Goal: Download file/media

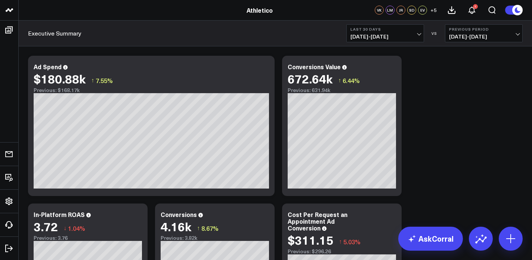
click at [384, 36] on span "07/19/25 - 08/17/25" at bounding box center [386, 37] width 70 height 6
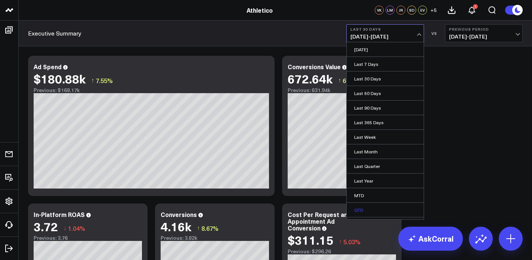
scroll to position [27, 0]
click at [368, 216] on link "Custom Dates" at bounding box center [385, 212] width 77 height 14
select select "7"
select select "2025"
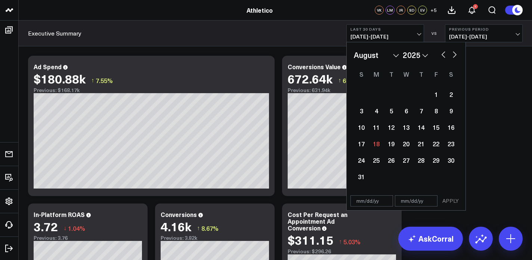
click at [380, 55] on select "January February March April May June July August September October November De…" at bounding box center [376, 54] width 45 height 11
click at [354, 49] on select "January February March April May June July August September October November De…" at bounding box center [376, 54] width 45 height 11
click at [386, 40] on button "Last 30 Days 07/19/25 - 08/17/25" at bounding box center [385, 33] width 78 height 18
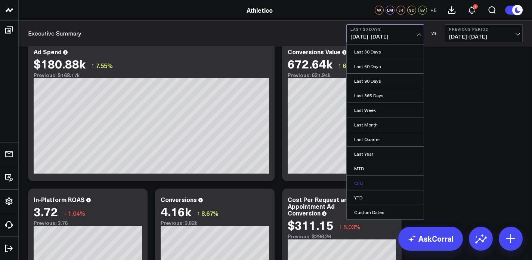
scroll to position [23, 0]
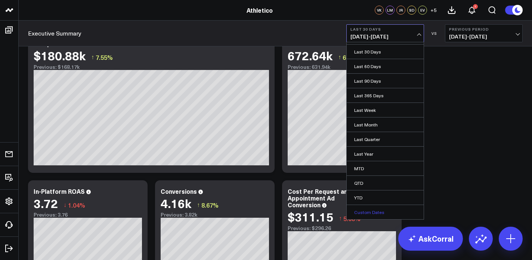
click at [383, 207] on link "Custom Dates" at bounding box center [385, 212] width 77 height 14
select select "7"
select select "2025"
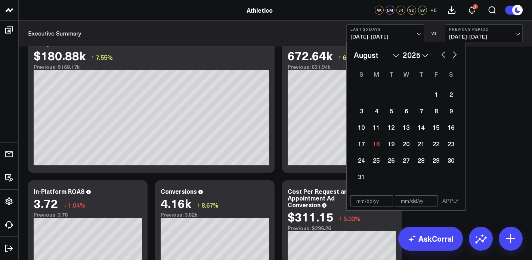
click at [373, 57] on select "January February March April May June July August September October November De…" at bounding box center [376, 54] width 45 height 11
click at [354, 49] on select "January February March April May June July August September October November De…" at bounding box center [376, 54] width 45 height 11
click at [388, 35] on span "07/19/25 - 08/17/25" at bounding box center [386, 37] width 70 height 6
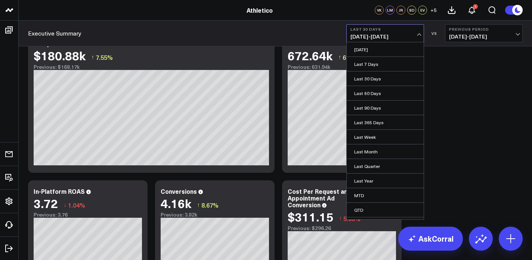
click at [388, 35] on span "07/19/25 - 08/17/25" at bounding box center [386, 37] width 70 height 6
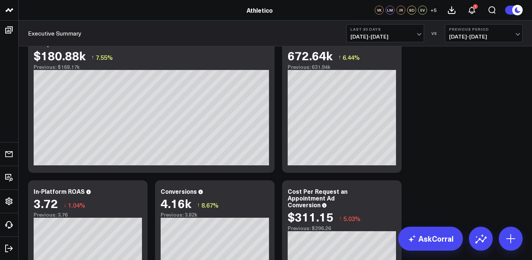
click at [388, 35] on span "07/19/25 - 08/17/25" at bounding box center [386, 37] width 70 height 6
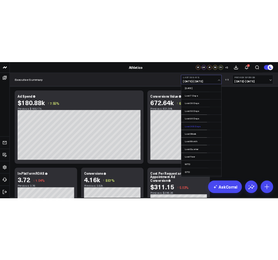
scroll to position [0, 0]
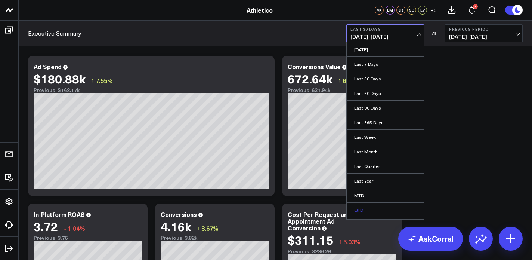
click at [377, 208] on link "QTD" at bounding box center [385, 210] width 77 height 14
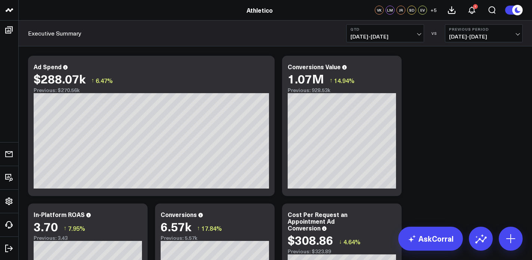
click at [451, 40] on span "05/14/25 - 06/30/25" at bounding box center [484, 37] width 70 height 6
click at [453, 94] on link "No Comparison" at bounding box center [484, 93] width 77 height 14
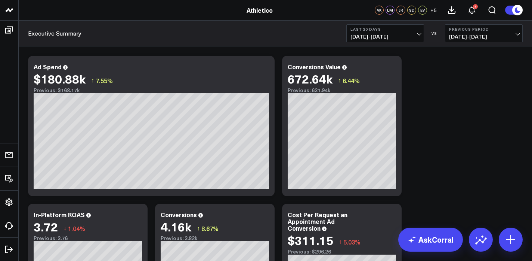
click at [396, 36] on span "[DATE] - [DATE]" at bounding box center [386, 37] width 70 height 6
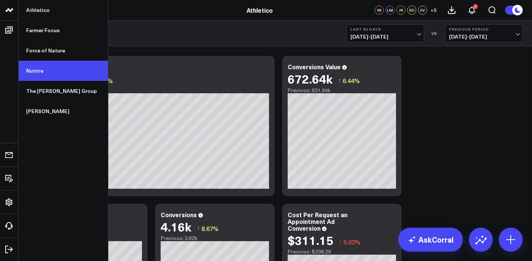
click at [46, 79] on link "Nutrire" at bounding box center [63, 71] width 89 height 20
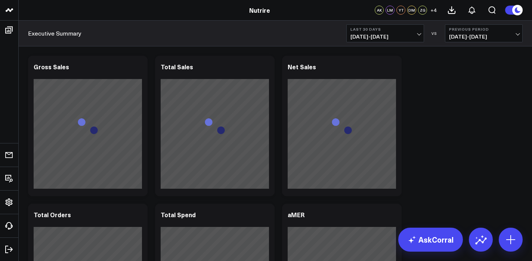
click at [384, 31] on button "Last 30 Days [DATE] - [DATE]" at bounding box center [385, 33] width 78 height 18
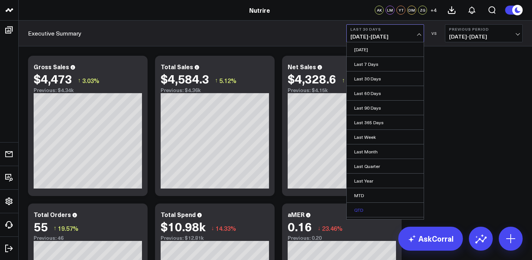
scroll to position [27, 0]
click at [377, 212] on link "Custom Dates" at bounding box center [385, 212] width 77 height 14
select select "7"
select select "2025"
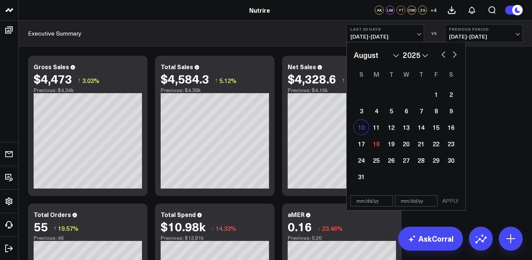
click at [366, 130] on div "10" at bounding box center [361, 127] width 15 height 15
type input "[DATE]"
select select "7"
select select "2025"
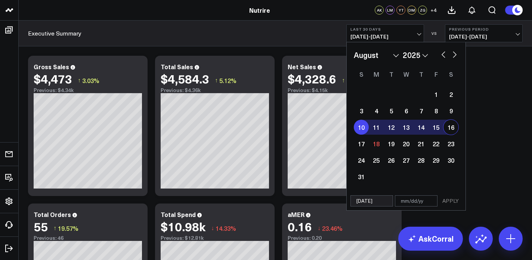
click at [453, 127] on div "16" at bounding box center [451, 127] width 15 height 15
type input "[DATE]"
select select "7"
select select "2025"
click at [450, 202] on button "APPLY" at bounding box center [451, 200] width 22 height 11
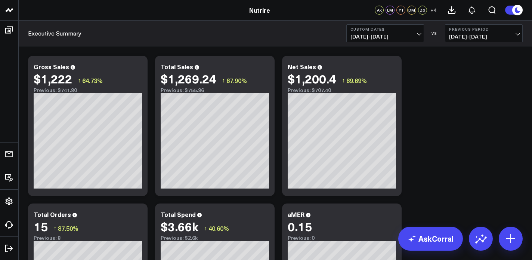
click at [465, 30] on b "Previous Period" at bounding box center [484, 29] width 70 height 4
click at [452, 6] on icon at bounding box center [451, 10] width 9 height 9
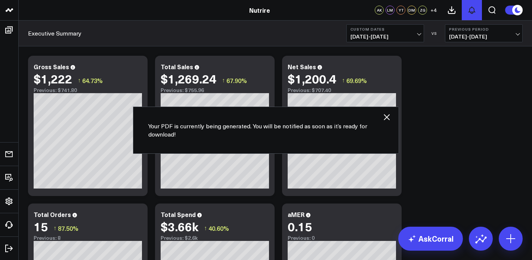
click at [480, 11] on button at bounding box center [472, 10] width 20 height 20
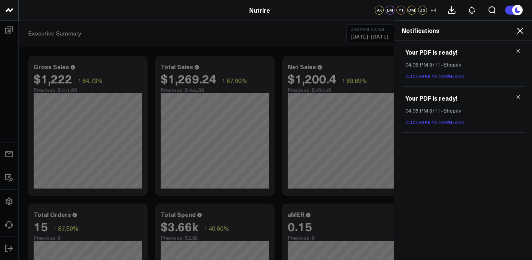
click at [518, 98] on use at bounding box center [518, 96] width 3 height 3
click at [517, 51] on icon at bounding box center [518, 50] width 5 height 5
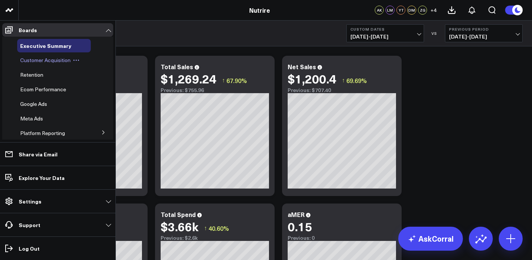
click at [34, 62] on span "Customer Acquisition" at bounding box center [45, 59] width 50 height 7
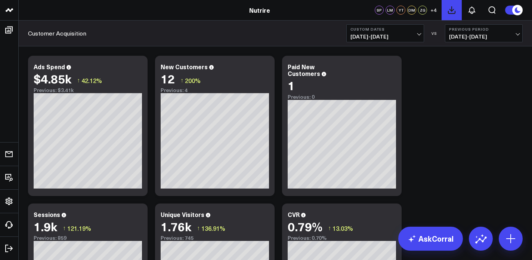
click at [454, 10] on icon at bounding box center [451, 10] width 9 height 9
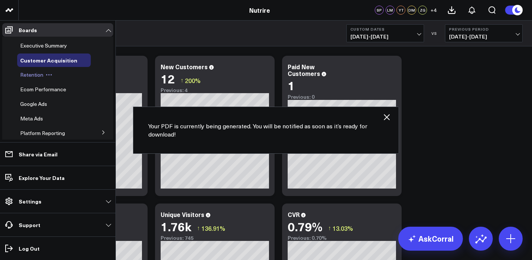
click at [32, 79] on div "Retention" at bounding box center [54, 74] width 74 height 13
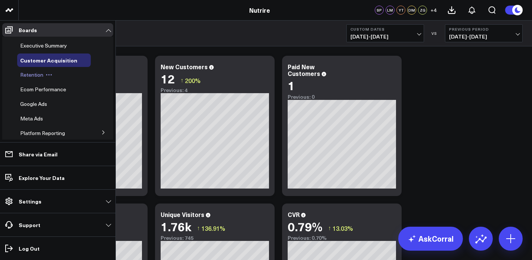
click at [28, 73] on span "Retention" at bounding box center [31, 74] width 23 height 7
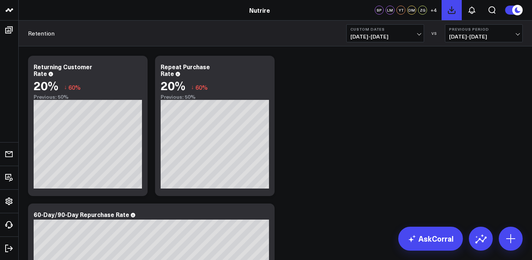
click at [451, 13] on use at bounding box center [452, 10] width 7 height 7
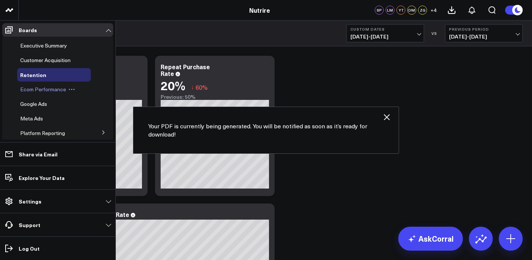
click at [32, 88] on span "Ecom Performance" at bounding box center [43, 89] width 46 height 7
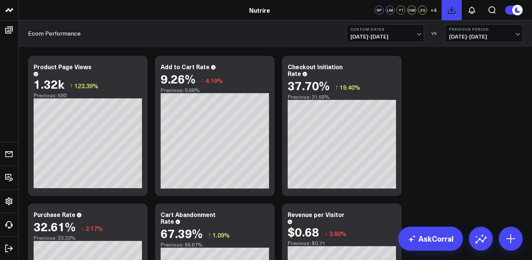
click at [460, 13] on button at bounding box center [452, 10] width 20 height 20
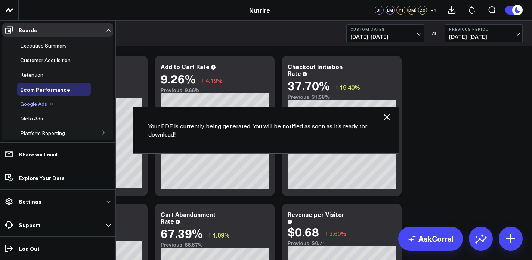
click at [33, 104] on span "Google Ads" at bounding box center [33, 103] width 27 height 7
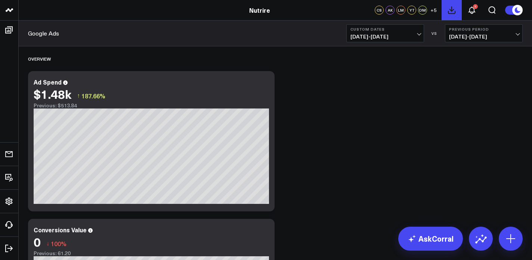
click at [451, 13] on icon at bounding box center [451, 10] width 9 height 9
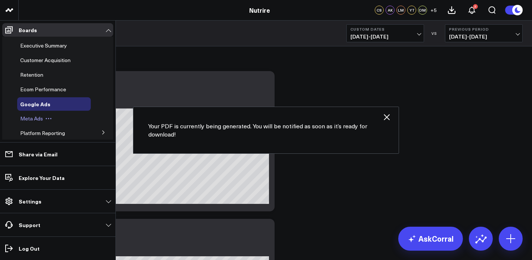
click at [34, 118] on span "Meta Ads" at bounding box center [31, 118] width 23 height 7
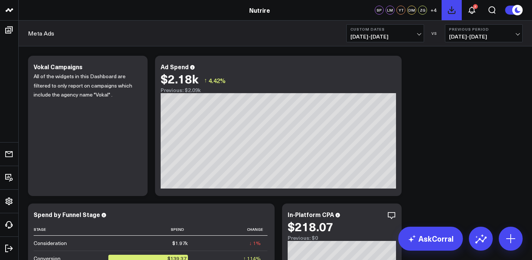
click at [451, 10] on use at bounding box center [452, 10] width 7 height 7
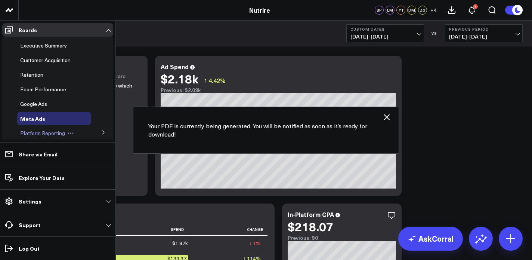
click at [39, 130] on span "Platform Reporting" at bounding box center [42, 132] width 45 height 7
click at [101, 134] on icon at bounding box center [103, 132] width 4 height 4
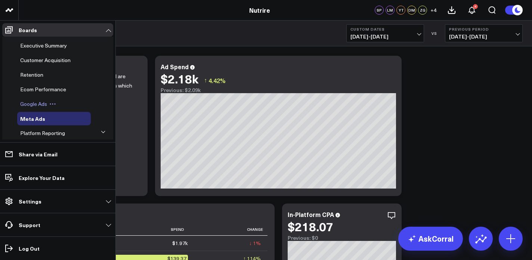
scroll to position [49, 0]
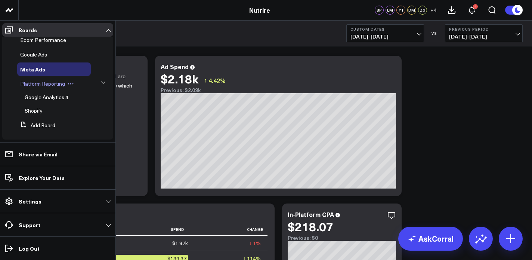
click at [41, 84] on span "Platform Reporting" at bounding box center [42, 83] width 45 height 7
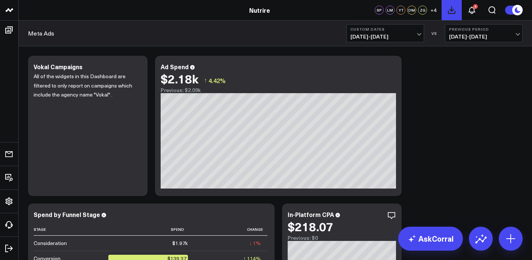
click at [447, 9] on button at bounding box center [452, 10] width 20 height 20
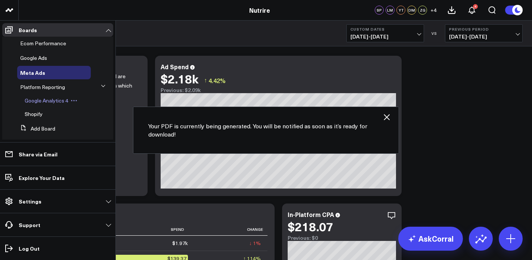
scroll to position [48, 0]
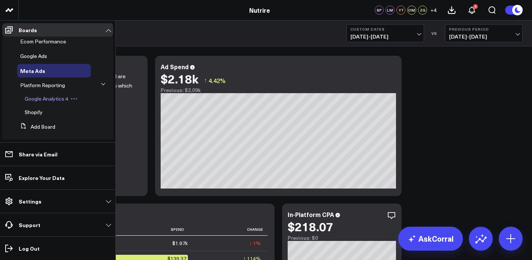
click at [40, 101] on span "Google Analytics 4" at bounding box center [47, 98] width 44 height 7
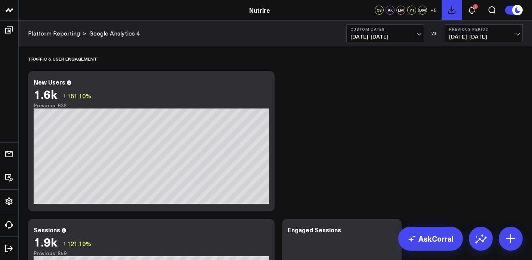
click at [454, 10] on icon at bounding box center [451, 10] width 9 height 9
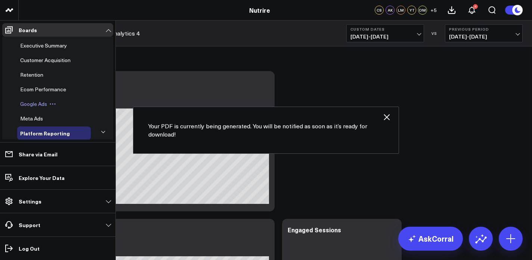
scroll to position [54, 0]
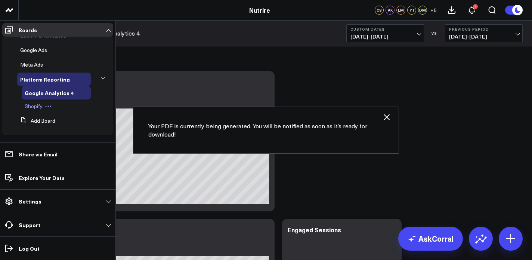
click at [32, 105] on span "Shopify" at bounding box center [34, 105] width 18 height 7
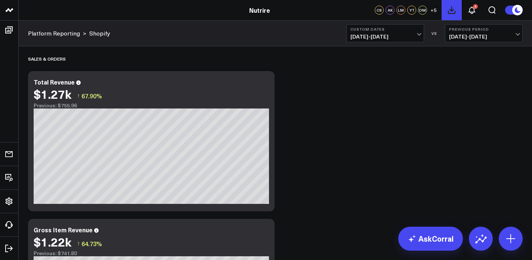
click at [451, 10] on icon at bounding box center [451, 10] width 9 height 9
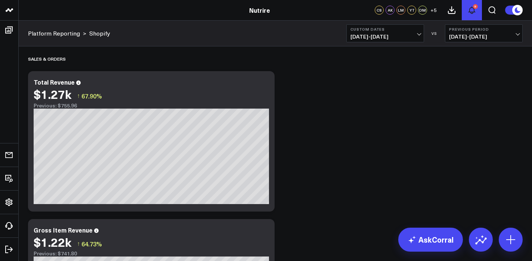
click at [472, 9] on icon at bounding box center [472, 10] width 9 height 9
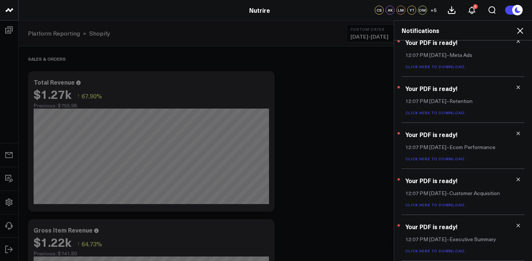
scroll to position [24, 0]
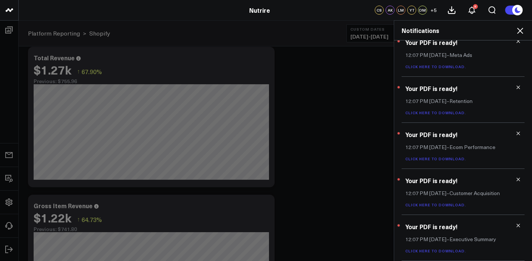
click at [438, 251] on link "Click here to download." at bounding box center [436, 250] width 61 height 5
click at [516, 226] on icon at bounding box center [518, 224] width 5 height 5
click at [434, 249] on link "Click here to download." at bounding box center [436, 250] width 61 height 5
click at [516, 223] on icon at bounding box center [518, 224] width 5 height 5
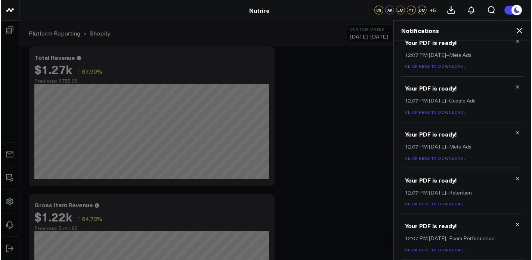
scroll to position [103, 0]
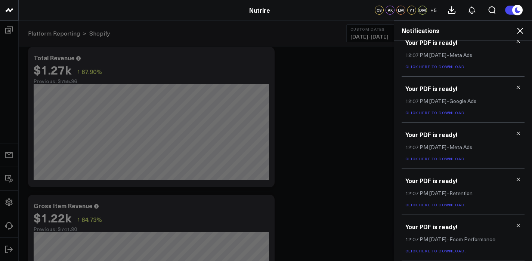
click at [431, 251] on link "Click here to download." at bounding box center [436, 250] width 61 height 5
click at [452, 200] on div "Your PDF is ready! 12:07 PM Today – Retention Click here to download." at bounding box center [463, 191] width 123 height 46
click at [452, 204] on link "Click here to download." at bounding box center [436, 203] width 61 height 5
click at [517, 225] on icon at bounding box center [518, 224] width 5 height 5
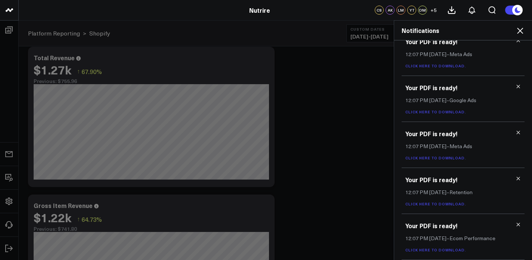
scroll to position [58, 0]
click at [517, 225] on icon at bounding box center [518, 224] width 5 height 5
click at [446, 250] on link "Click here to download." at bounding box center [436, 249] width 61 height 5
click at [516, 225] on icon at bounding box center [518, 224] width 5 height 5
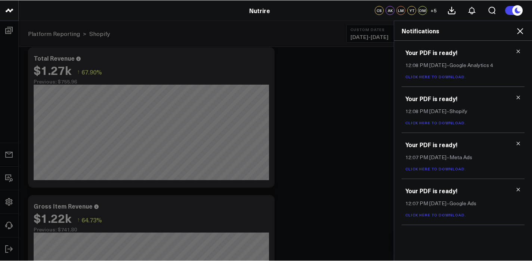
scroll to position [0, 0]
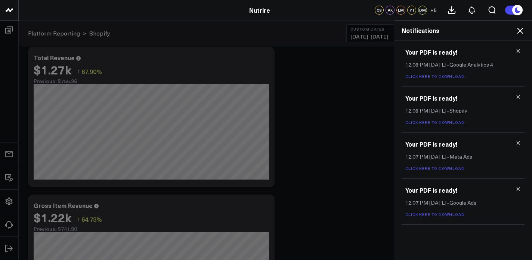
click at [440, 216] on link "Click here to download." at bounding box center [436, 214] width 61 height 5
click at [517, 191] on icon at bounding box center [518, 188] width 5 height 5
click at [520, 143] on icon at bounding box center [518, 142] width 5 height 5
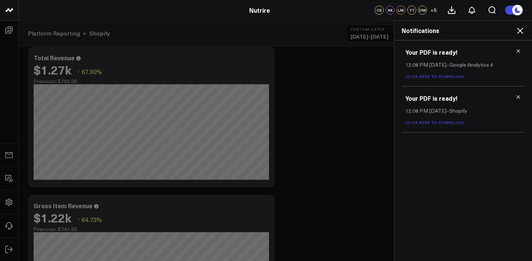
click at [447, 123] on link "Click here to download." at bounding box center [436, 122] width 61 height 5
click at [517, 98] on icon at bounding box center [518, 96] width 5 height 5
click at [448, 78] on link "Click here to download." at bounding box center [436, 76] width 61 height 5
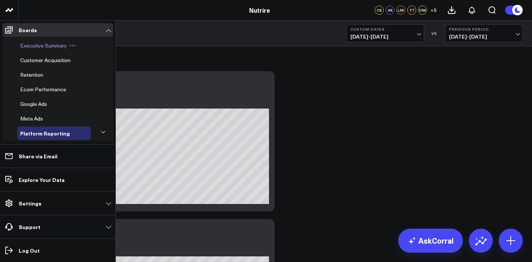
click at [62, 44] on span "Executive Summary" at bounding box center [43, 45] width 47 height 7
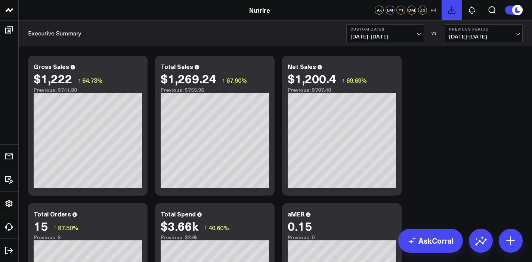
click at [450, 12] on icon at bounding box center [451, 10] width 9 height 9
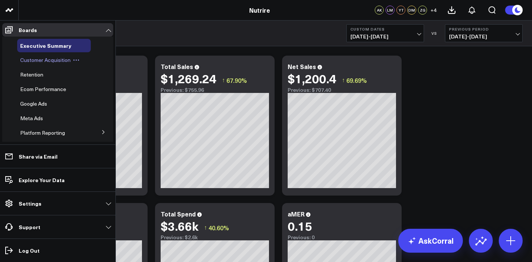
click at [42, 58] on span "Customer Acquisition" at bounding box center [45, 59] width 50 height 7
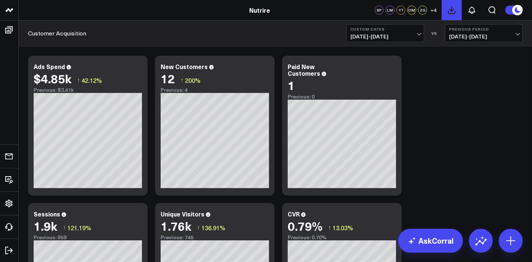
click at [454, 12] on icon at bounding box center [451, 10] width 9 height 9
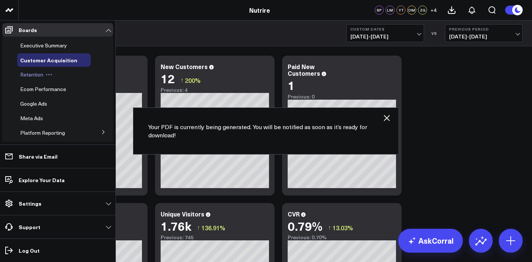
click at [37, 73] on span "Retention" at bounding box center [31, 74] width 23 height 7
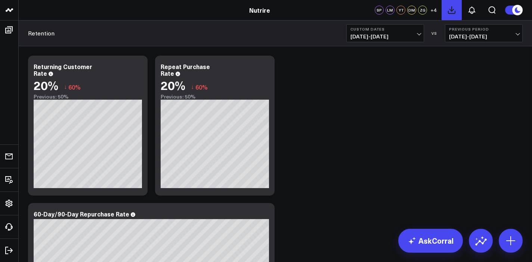
click at [452, 15] on button at bounding box center [452, 10] width 20 height 20
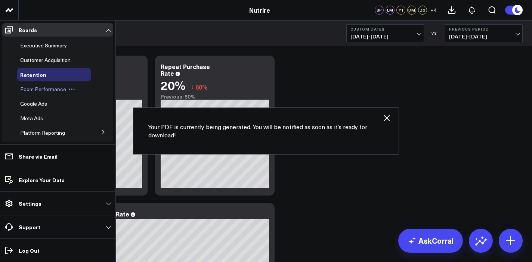
click at [50, 92] on span "Ecom Performance" at bounding box center [43, 89] width 46 height 7
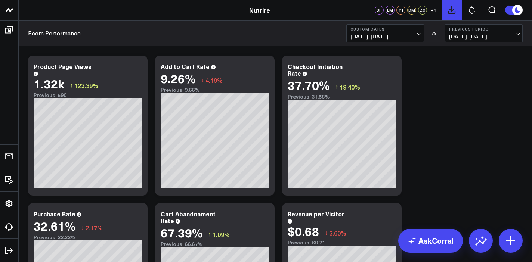
click at [453, 12] on icon at bounding box center [451, 10] width 9 height 9
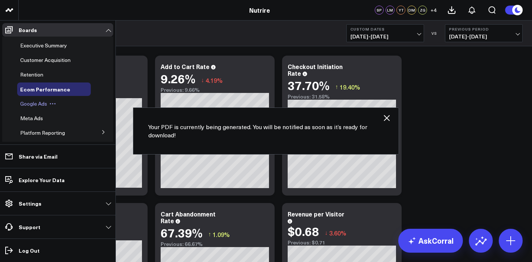
click at [34, 105] on span "Google Ads" at bounding box center [33, 103] width 27 height 7
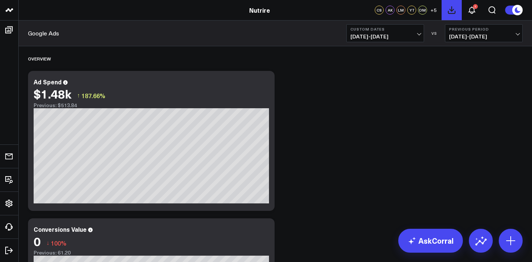
click at [450, 8] on icon at bounding box center [451, 10] width 9 height 9
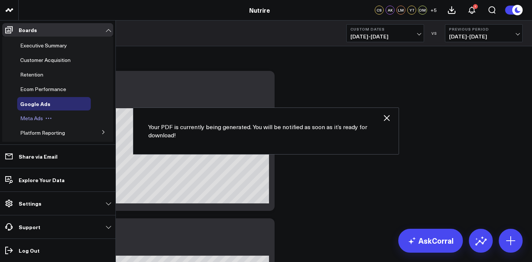
click at [31, 117] on span "Meta Ads" at bounding box center [31, 118] width 23 height 7
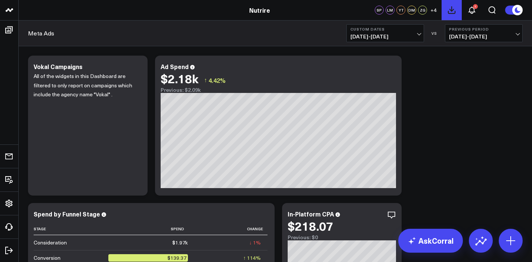
click at [451, 6] on icon at bounding box center [451, 10] width 9 height 9
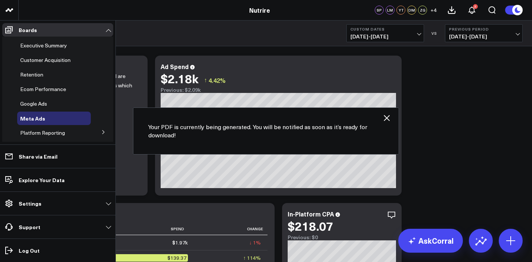
click at [102, 132] on icon at bounding box center [103, 132] width 4 height 4
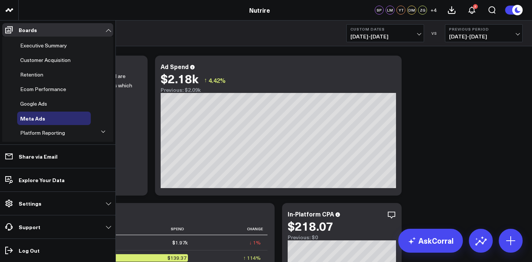
scroll to position [51, 0]
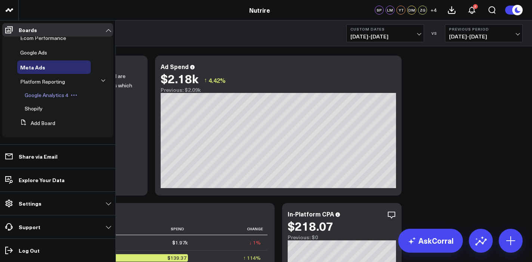
click at [53, 92] on span "Google Analytics 4" at bounding box center [47, 95] width 44 height 7
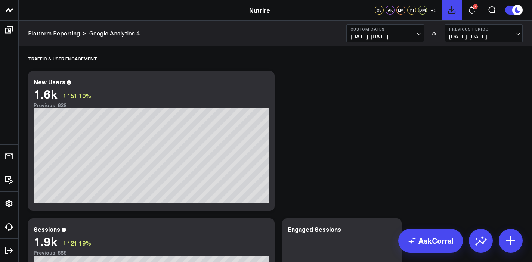
click at [453, 13] on icon at bounding box center [451, 10] width 9 height 9
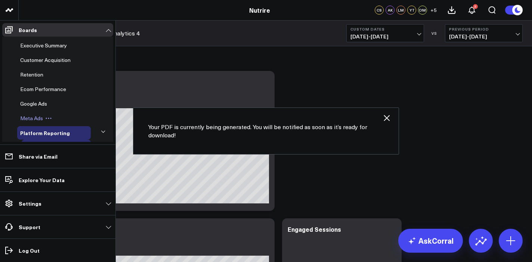
scroll to position [51, 0]
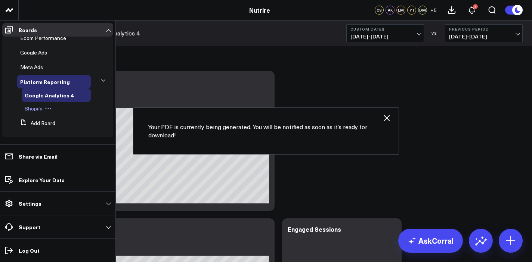
click at [42, 109] on span "Shopify" at bounding box center [34, 108] width 18 height 7
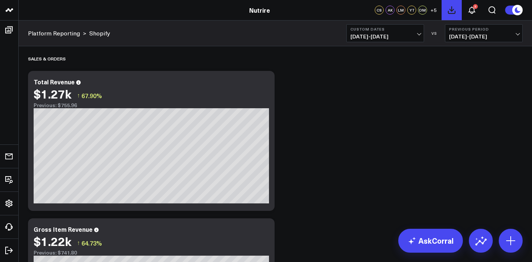
click at [453, 12] on icon at bounding box center [451, 10] width 9 height 9
click at [472, 13] on use at bounding box center [472, 10] width 6 height 7
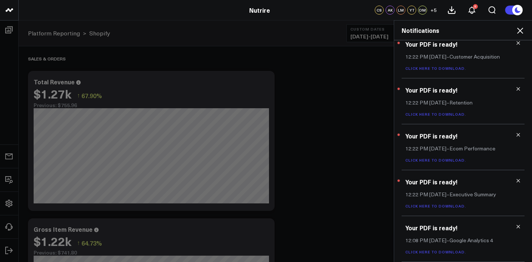
scroll to position [101, 0]
click at [517, 227] on icon at bounding box center [518, 226] width 5 height 5
click at [440, 252] on link "Click here to download." at bounding box center [436, 252] width 61 height 5
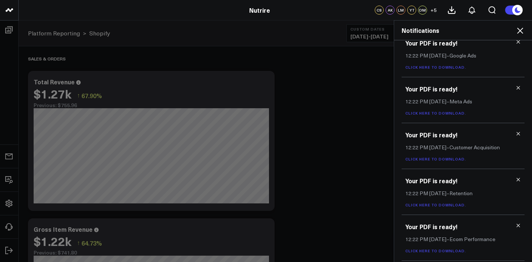
scroll to position [101, 0]
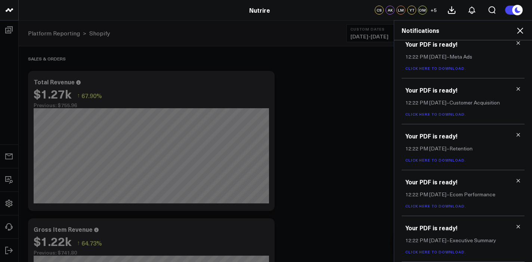
click at [517, 228] on icon at bounding box center [518, 226] width 5 height 5
click at [443, 251] on link "Click here to download." at bounding box center [436, 252] width 61 height 5
click at [516, 227] on icon at bounding box center [518, 226] width 5 height 5
click at [431, 251] on link "Click here to download." at bounding box center [436, 252] width 61 height 5
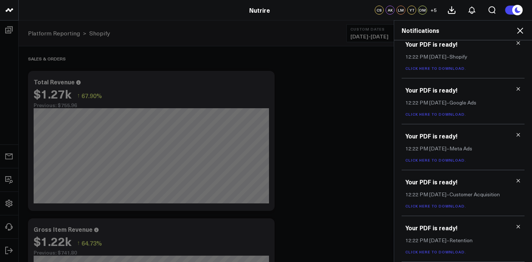
click at [516, 227] on icon at bounding box center [518, 226] width 5 height 5
click at [441, 251] on link "Click here to download." at bounding box center [436, 252] width 61 height 5
click at [446, 204] on link "Click here to download." at bounding box center [436, 206] width 61 height 5
click at [516, 183] on icon at bounding box center [518, 180] width 5 height 5
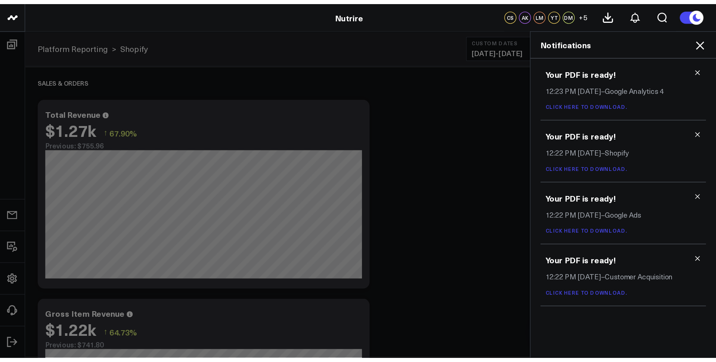
scroll to position [0, 0]
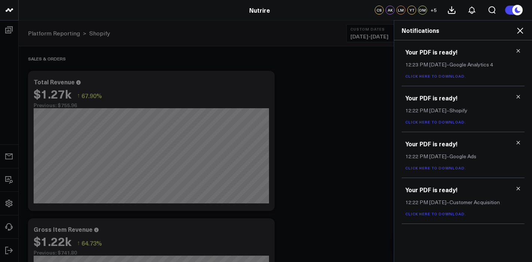
click at [443, 167] on link "Click here to download." at bounding box center [436, 168] width 61 height 5
click at [444, 121] on link "Click here to download." at bounding box center [436, 122] width 61 height 5
click at [446, 73] on div "Your PDF is ready! 12:23 PM [DATE] – Google Analytics 4 Click here to download." at bounding box center [463, 63] width 123 height 46
click at [446, 74] on link "Click here to download." at bounding box center [436, 76] width 61 height 5
